Goal: Transaction & Acquisition: Purchase product/service

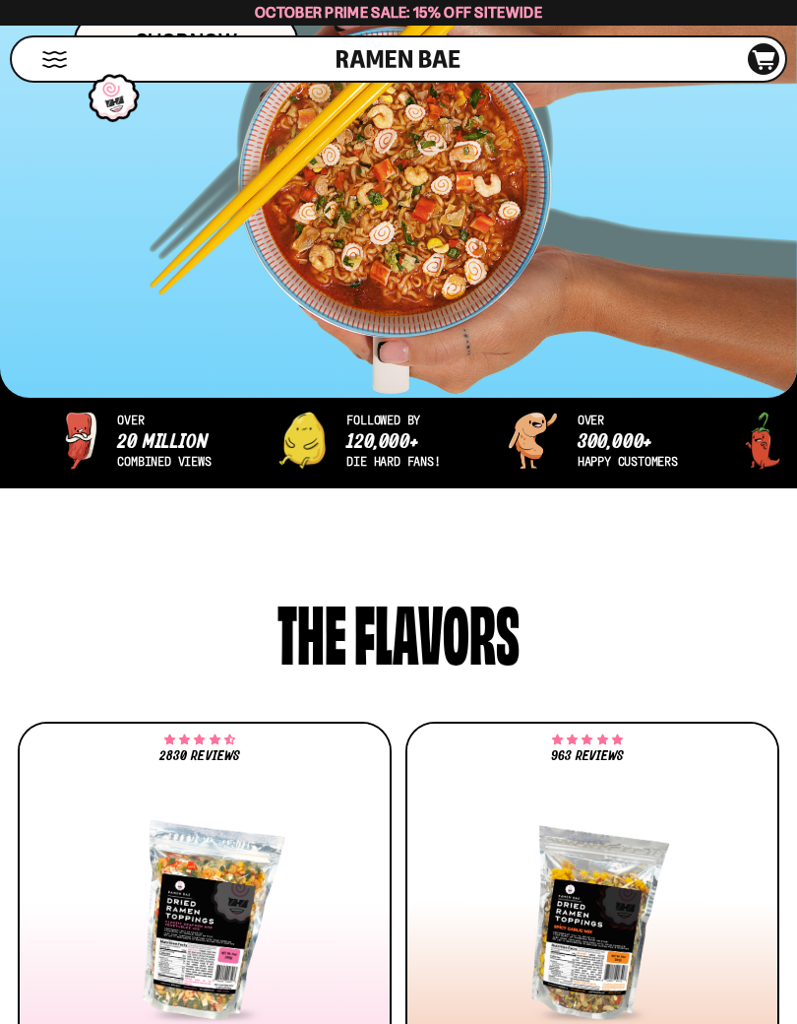
scroll to position [600, 0]
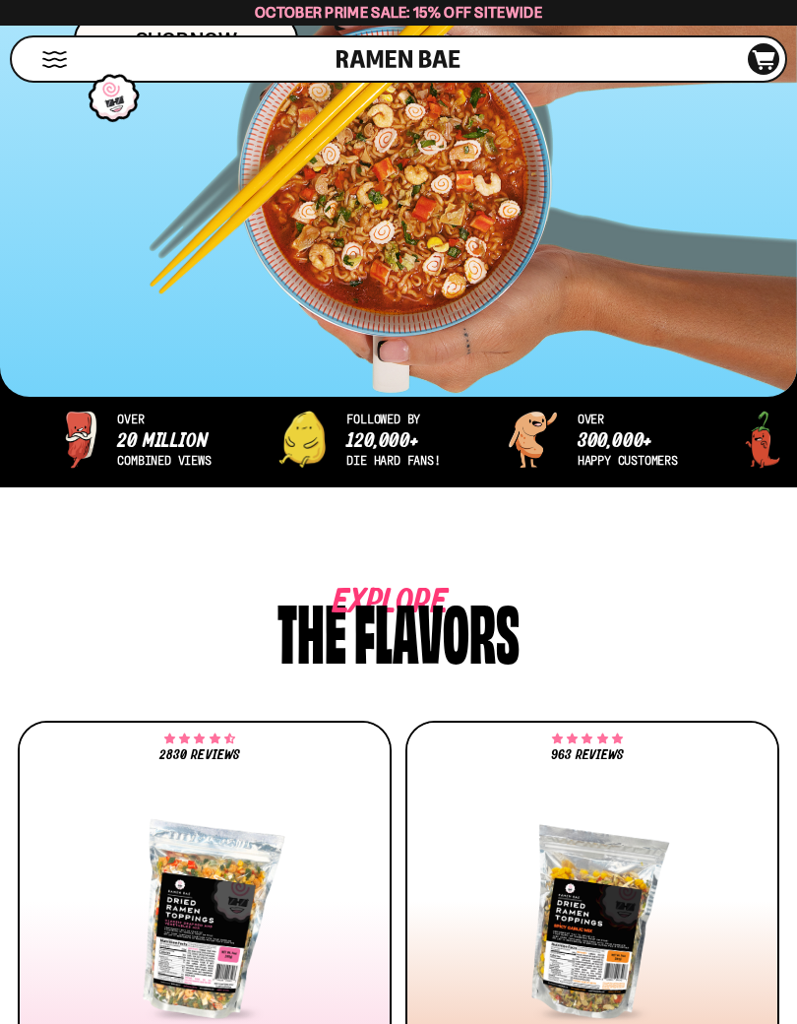
type input "**********"
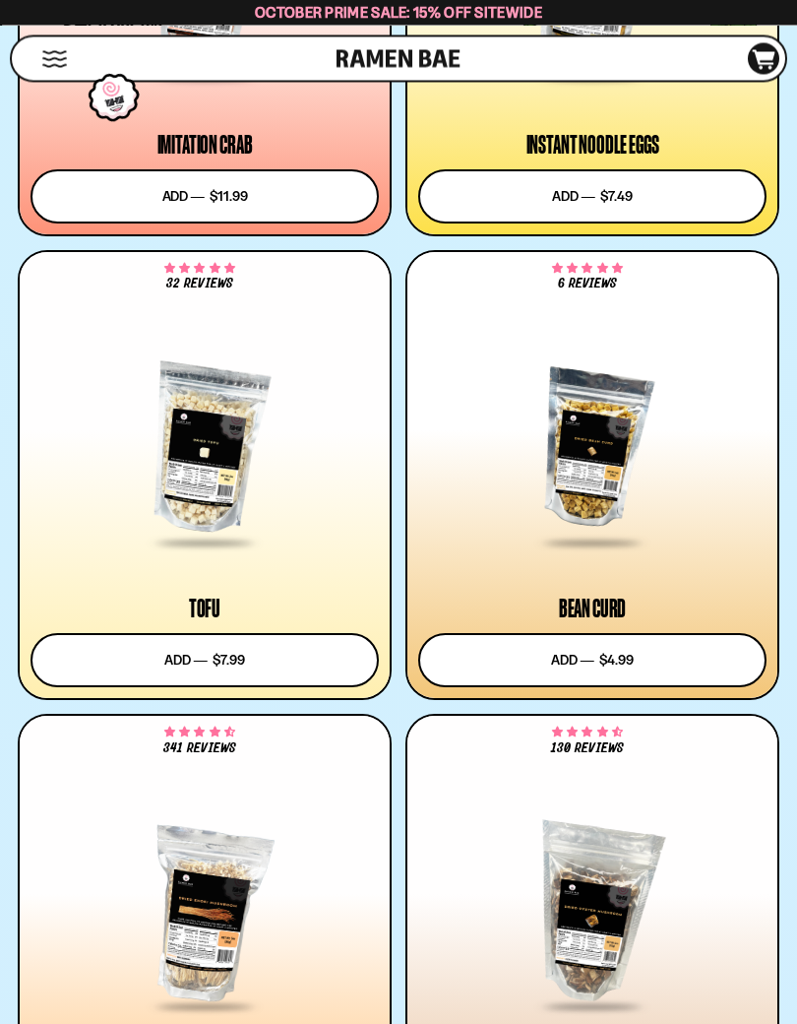
scroll to position [4320, 0]
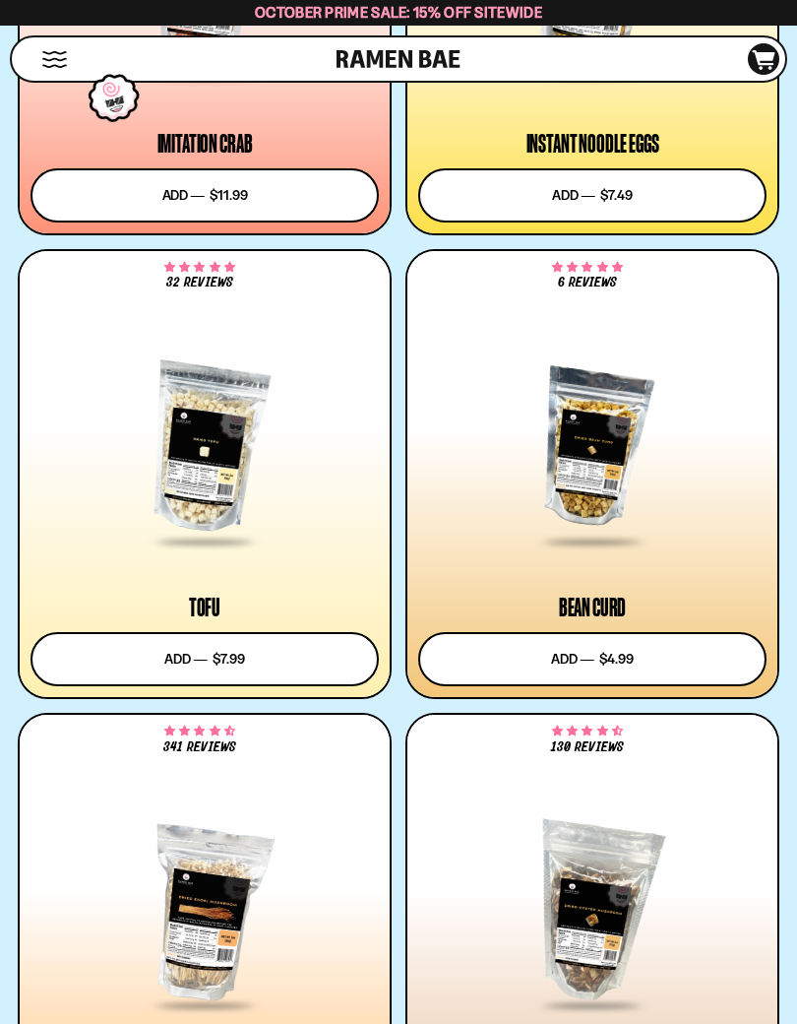
click at [664, 651] on button "Add to cart Add ― Regular price $4.99 Regular price Sale price $4.99 Unit price…" at bounding box center [592, 659] width 348 height 54
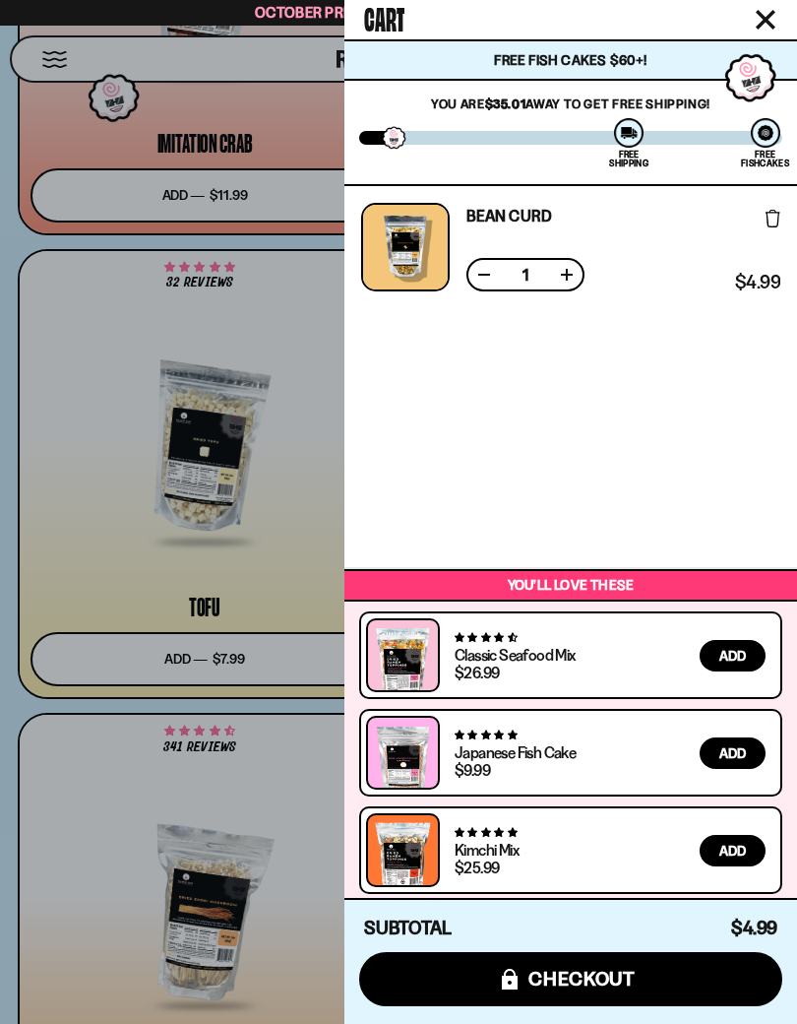
click at [249, 807] on div at bounding box center [398, 512] width 797 height 1024
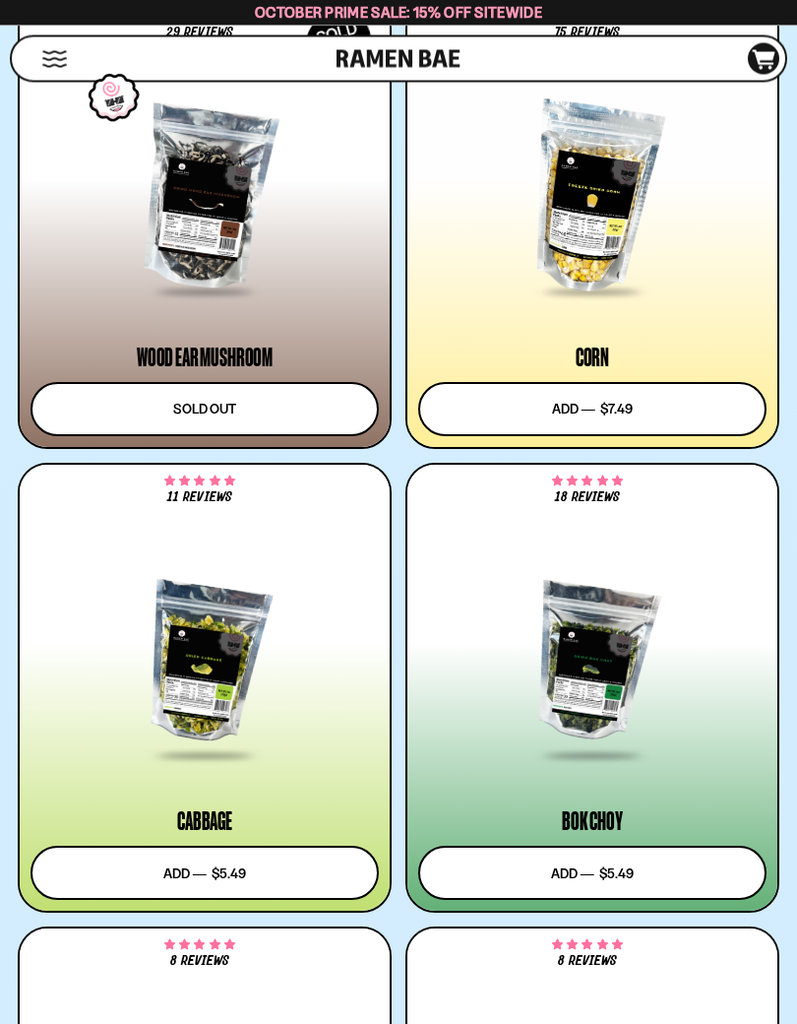
scroll to position [5962, 0]
click at [619, 860] on button "Add to cart Add ― Regular price $5.49 Regular price Sale price $5.49 Unit price…" at bounding box center [592, 872] width 348 height 54
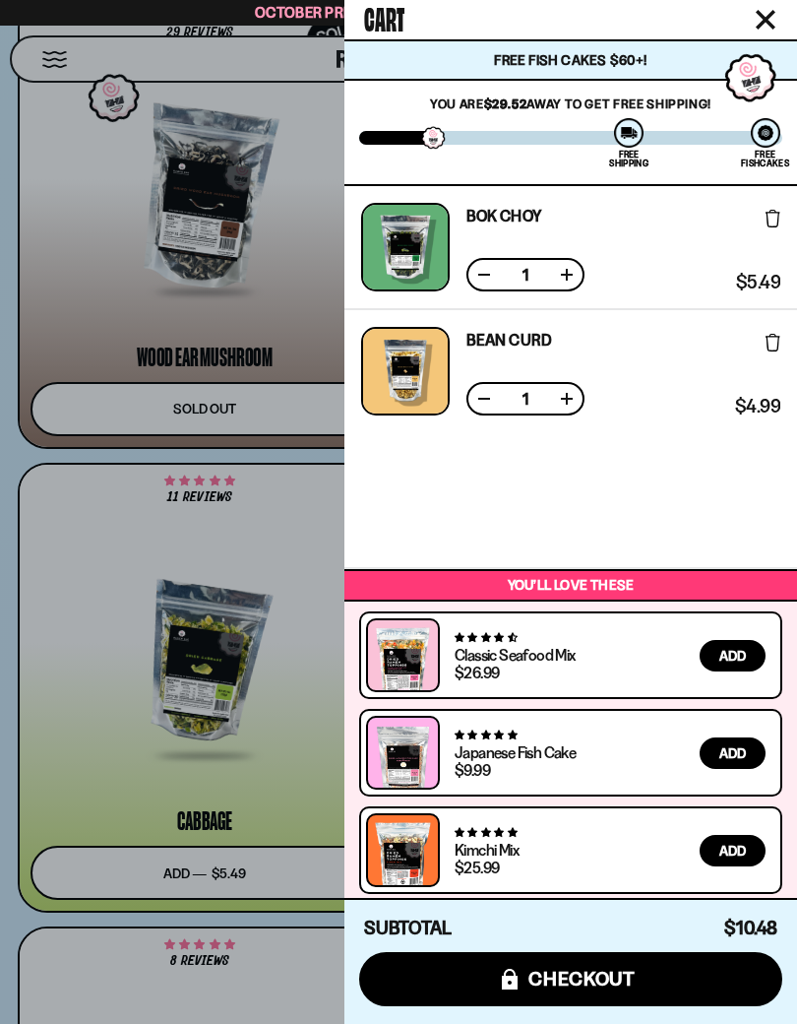
click at [291, 734] on div at bounding box center [398, 512] width 797 height 1024
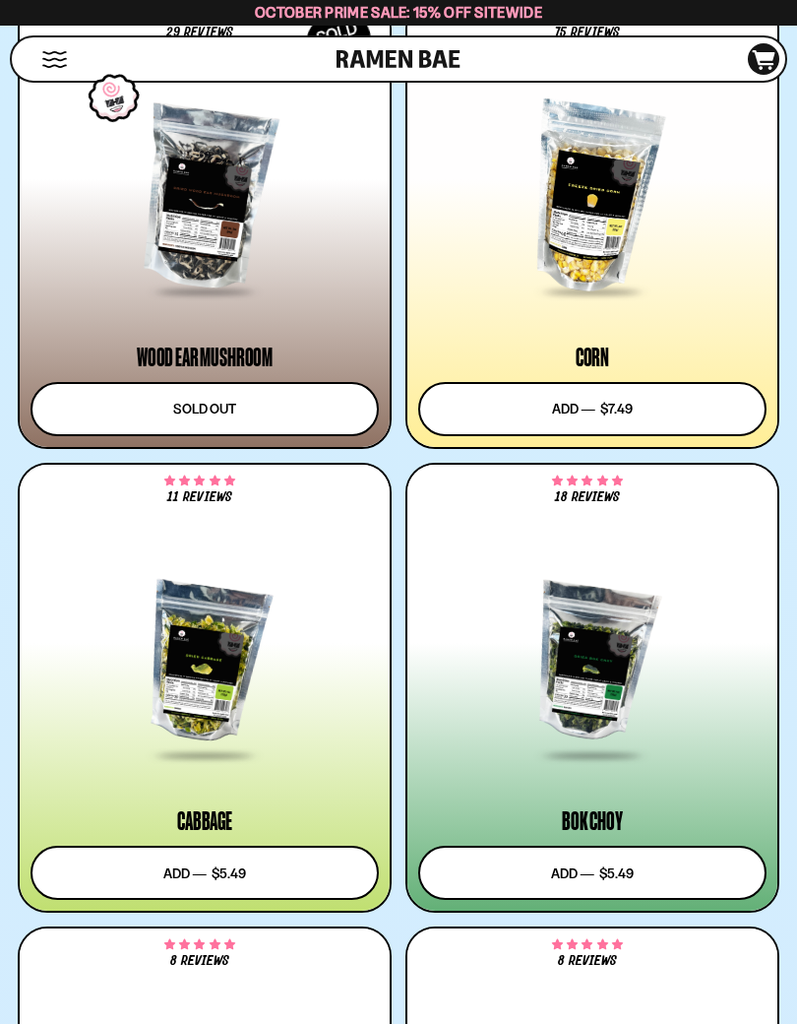
click at [280, 865] on button "Add to cart Add ― Regular price $5.49 Regular price Sale price $5.49 Unit price…" at bounding box center [205, 872] width 348 height 54
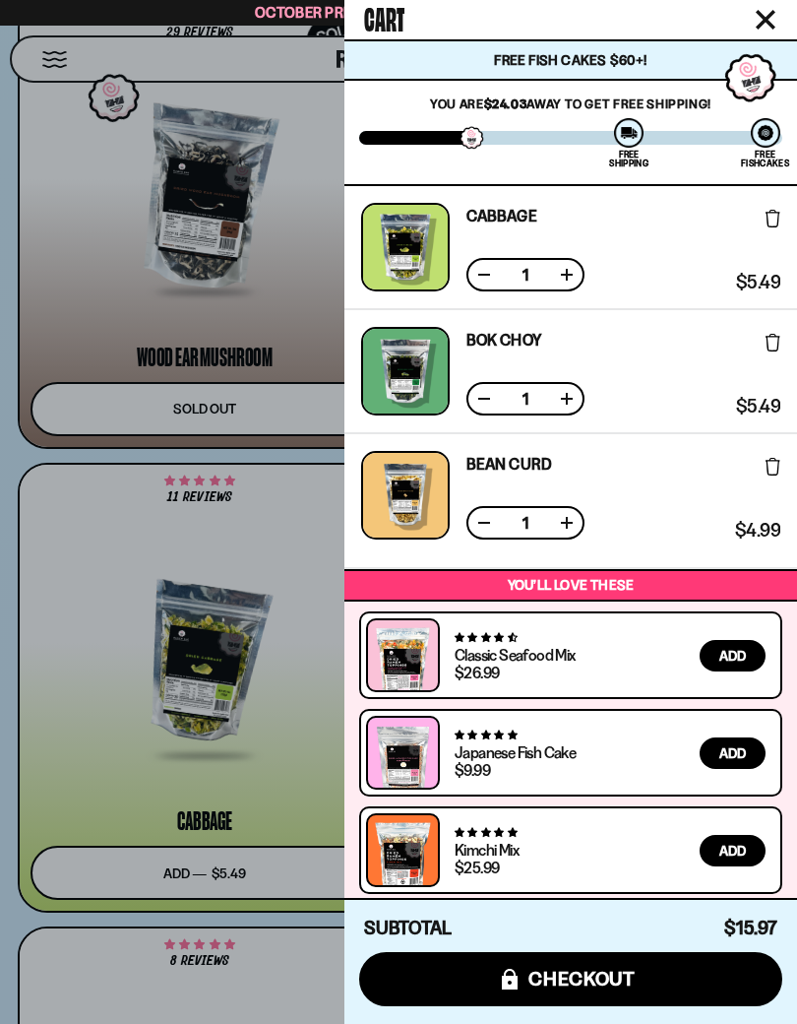
click at [257, 773] on div at bounding box center [398, 512] width 797 height 1024
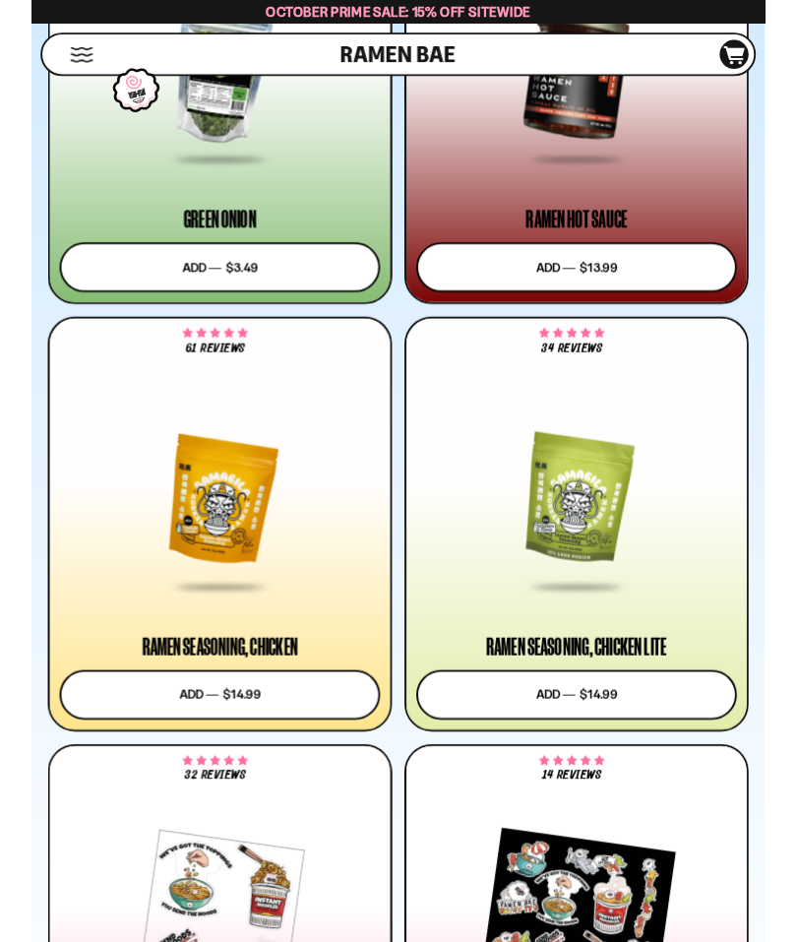
scroll to position [7933, 0]
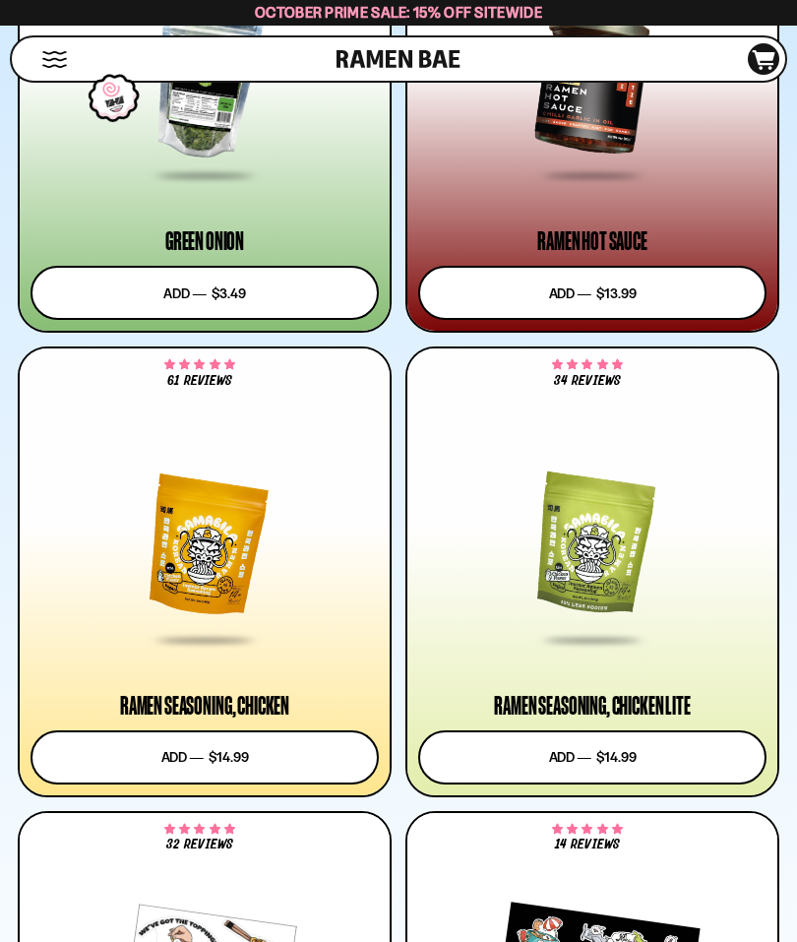
click at [624, 553] on div at bounding box center [592, 547] width 348 height 192
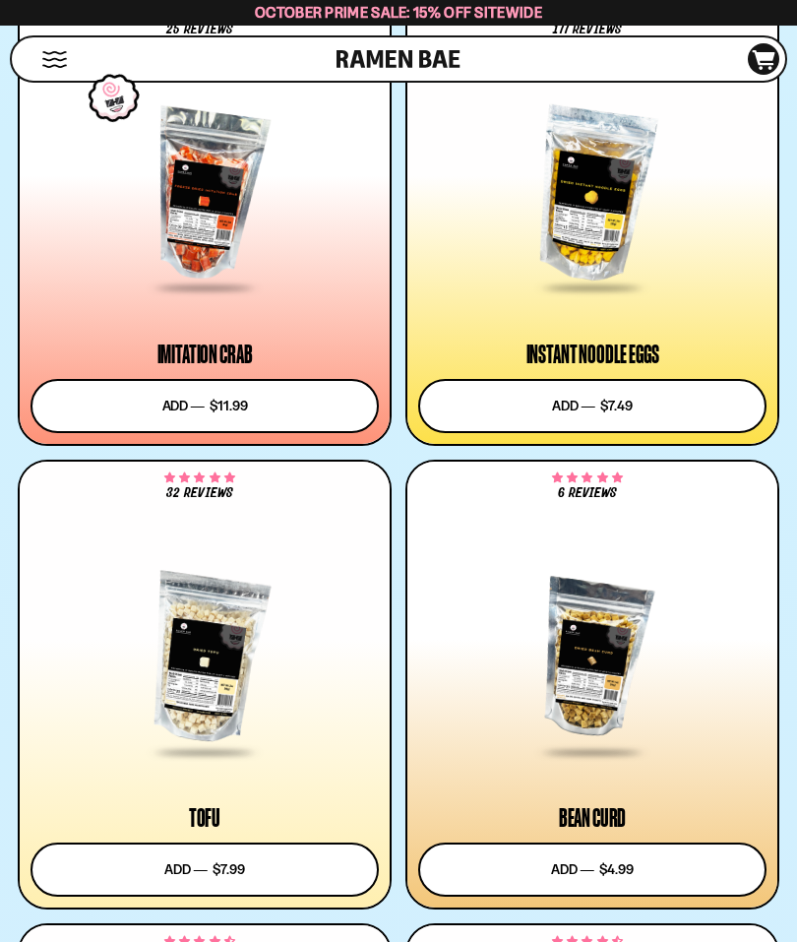
scroll to position [4108, 0]
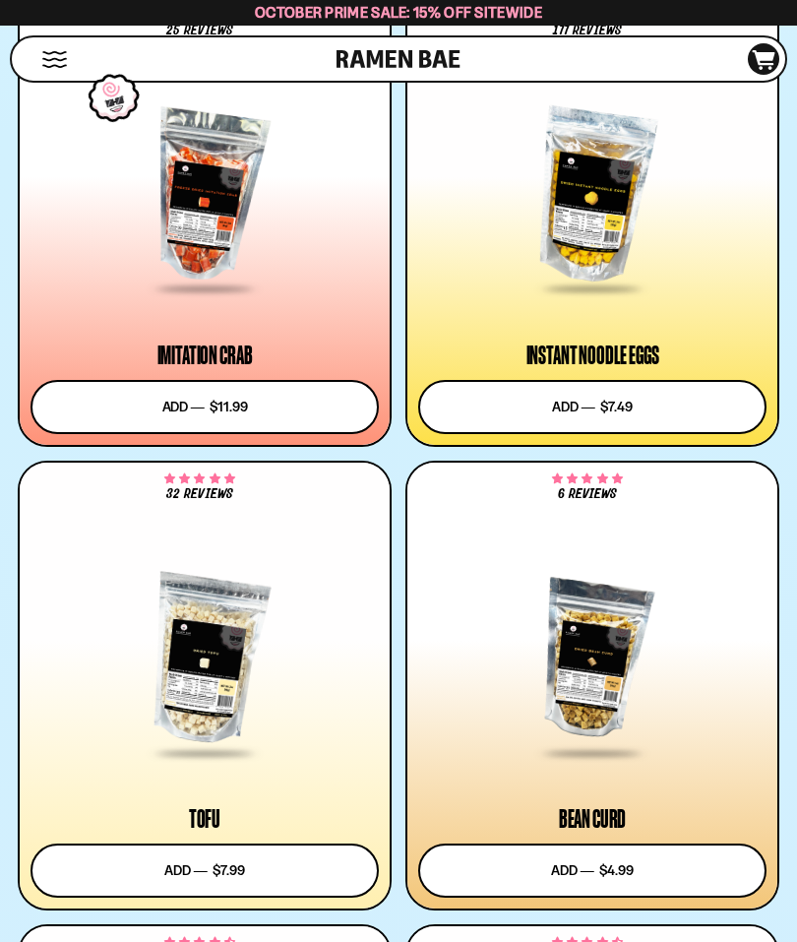
click at [602, 624] on div at bounding box center [592, 660] width 348 height 192
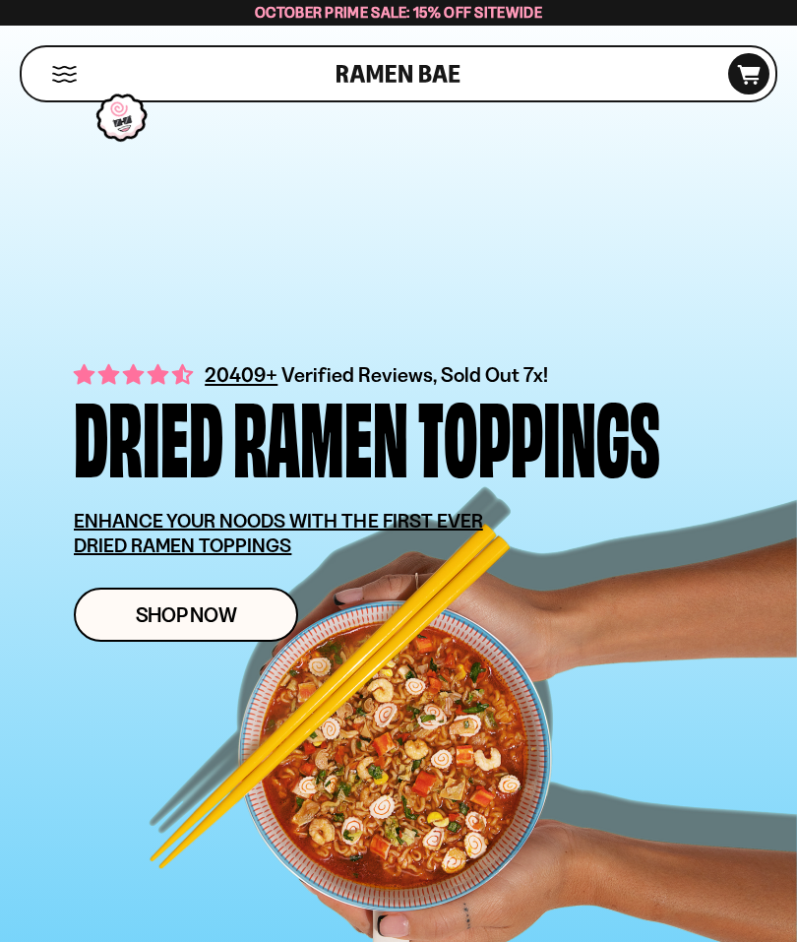
click at [620, 548] on div "20409+ Verified Reviews, Sold Out 7x! Dried Ramen Toppings ENHANCE YOUR NOODS W…" at bounding box center [367, 500] width 587 height 282
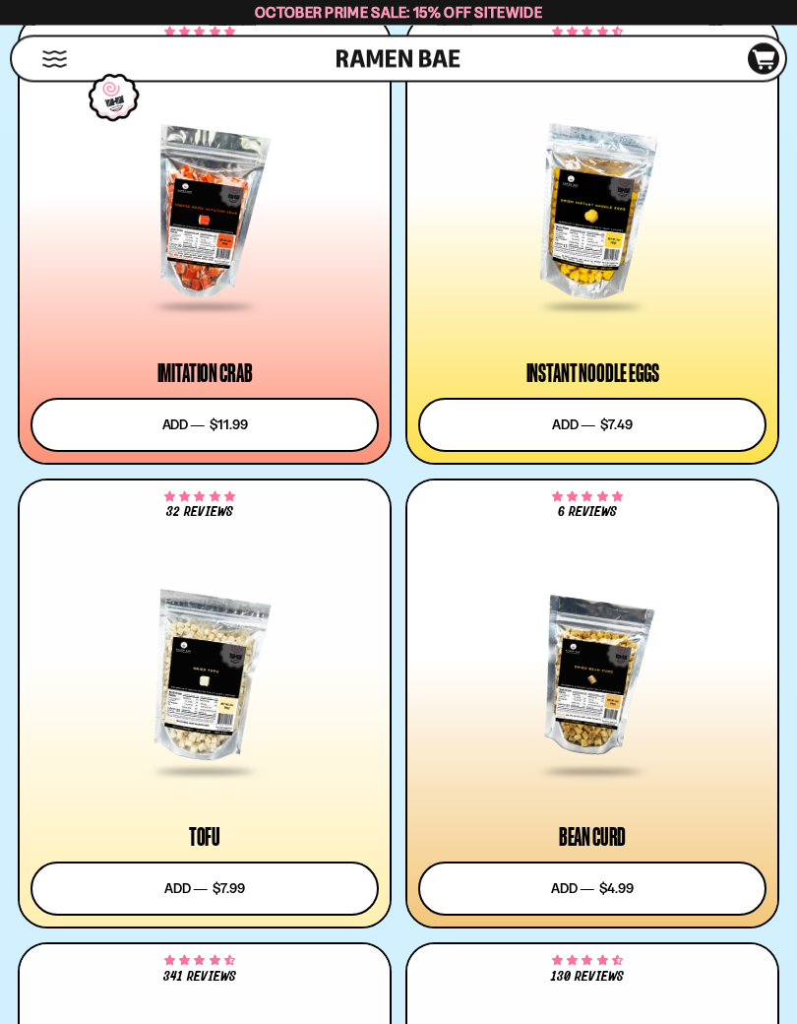
scroll to position [4091, 0]
click at [291, 882] on button "Add to cart Add ― Regular price $7.99 Regular price Sale price $7.99 Unit price…" at bounding box center [205, 888] width 348 height 54
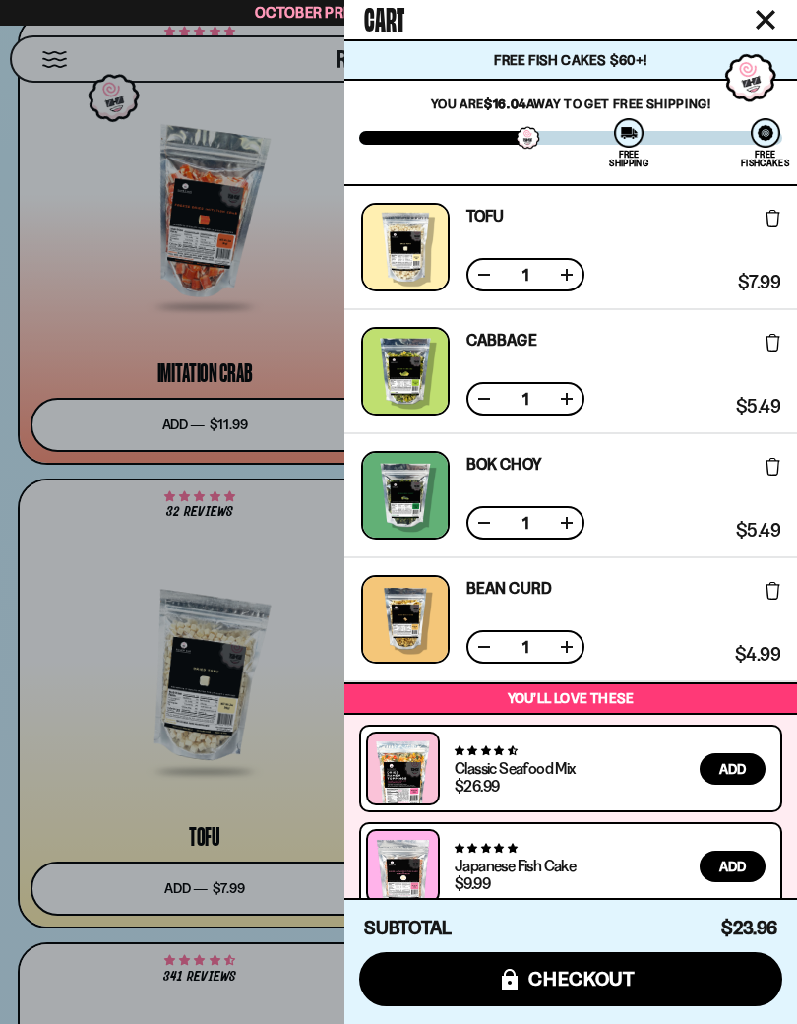
click at [766, 20] on icon "Close cart" at bounding box center [766, 20] width 18 height 18
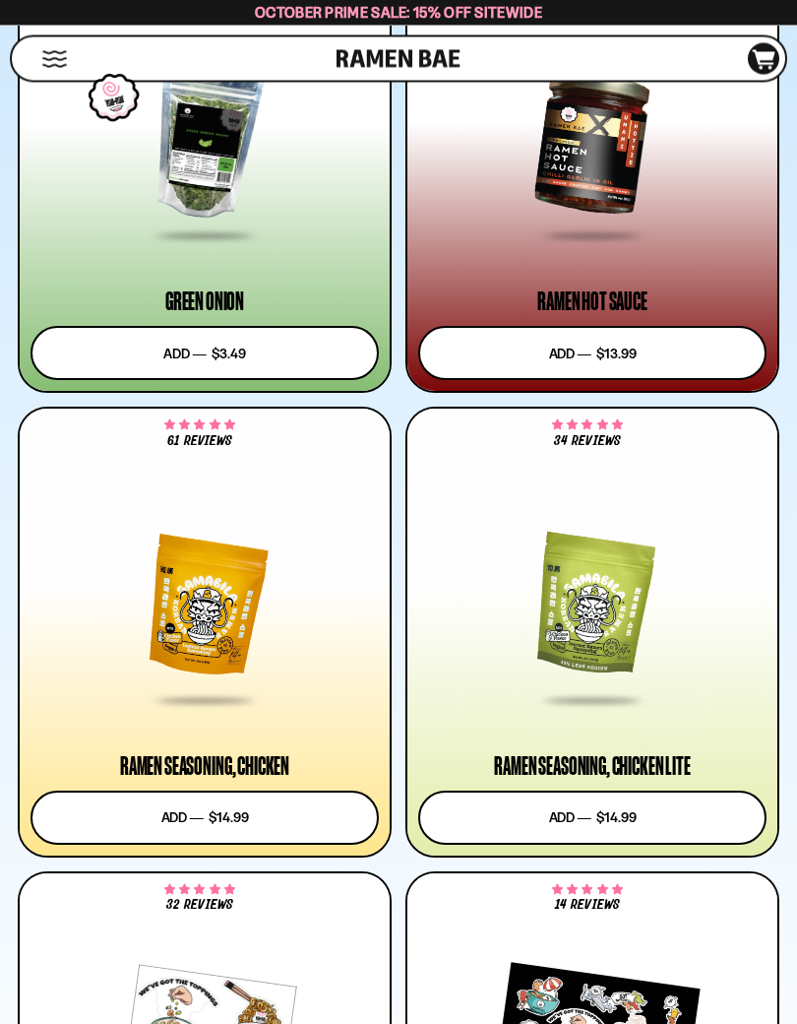
scroll to position [7874, 0]
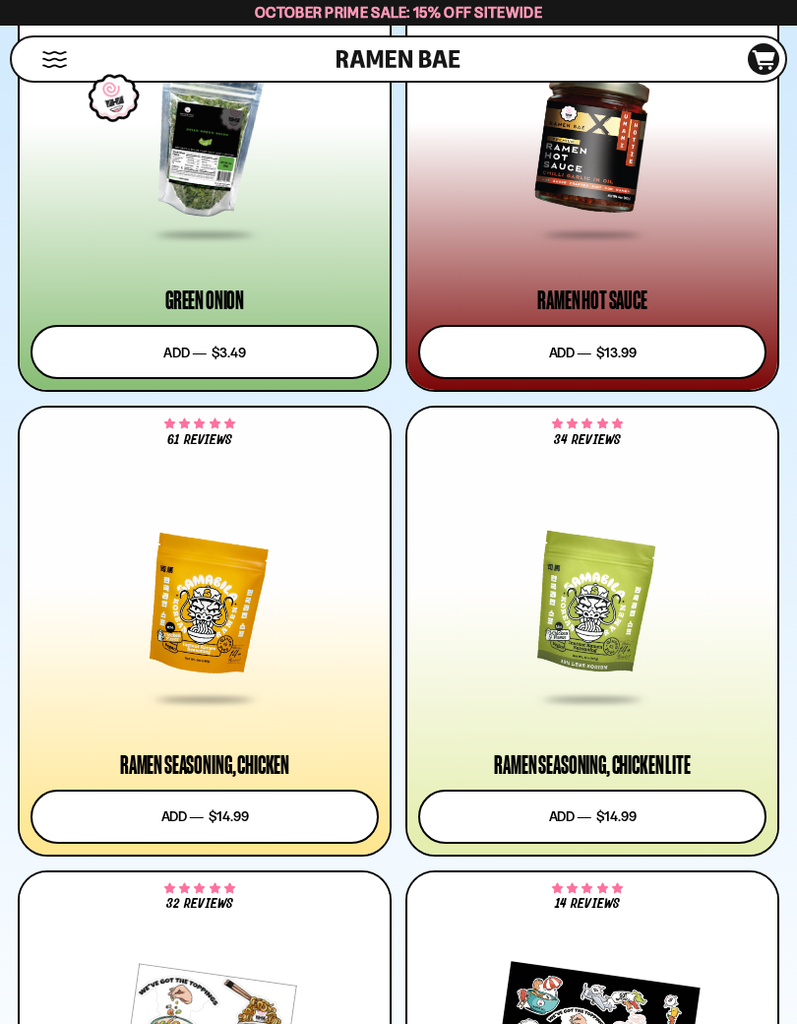
click at [229, 614] on div at bounding box center [205, 606] width 348 height 192
